Goal: Information Seeking & Learning: Learn about a topic

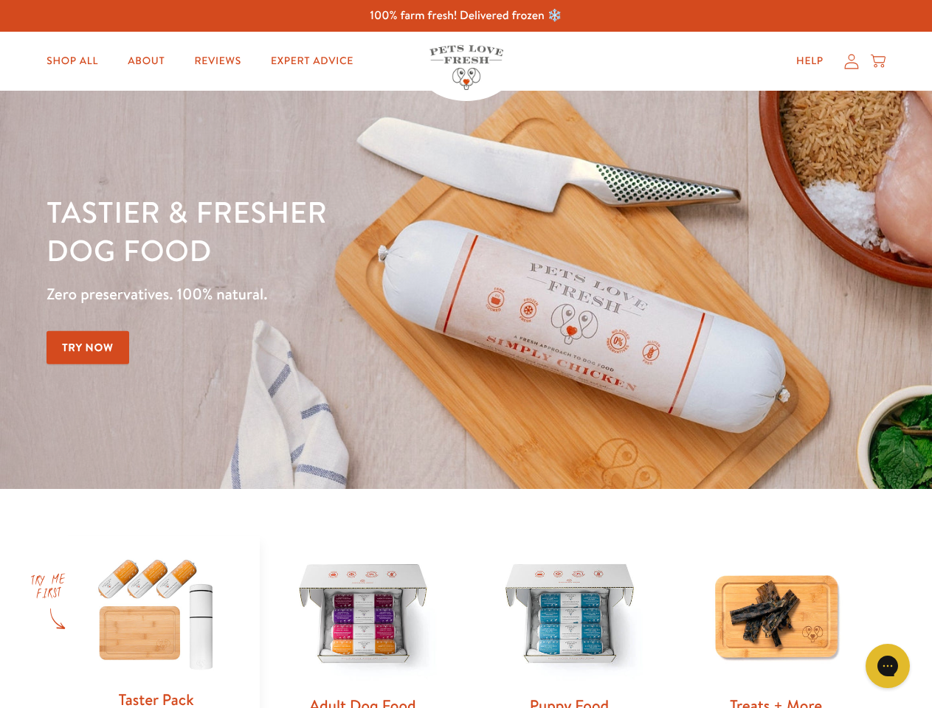
click at [466, 354] on div "Tastier & fresher dog food Zero preservatives. 100% natural. Try Now" at bounding box center [325, 290] width 559 height 195
click at [888, 666] on icon "Gorgias live chat" at bounding box center [887, 666] width 14 height 14
